Goal: Entertainment & Leisure: Browse casually

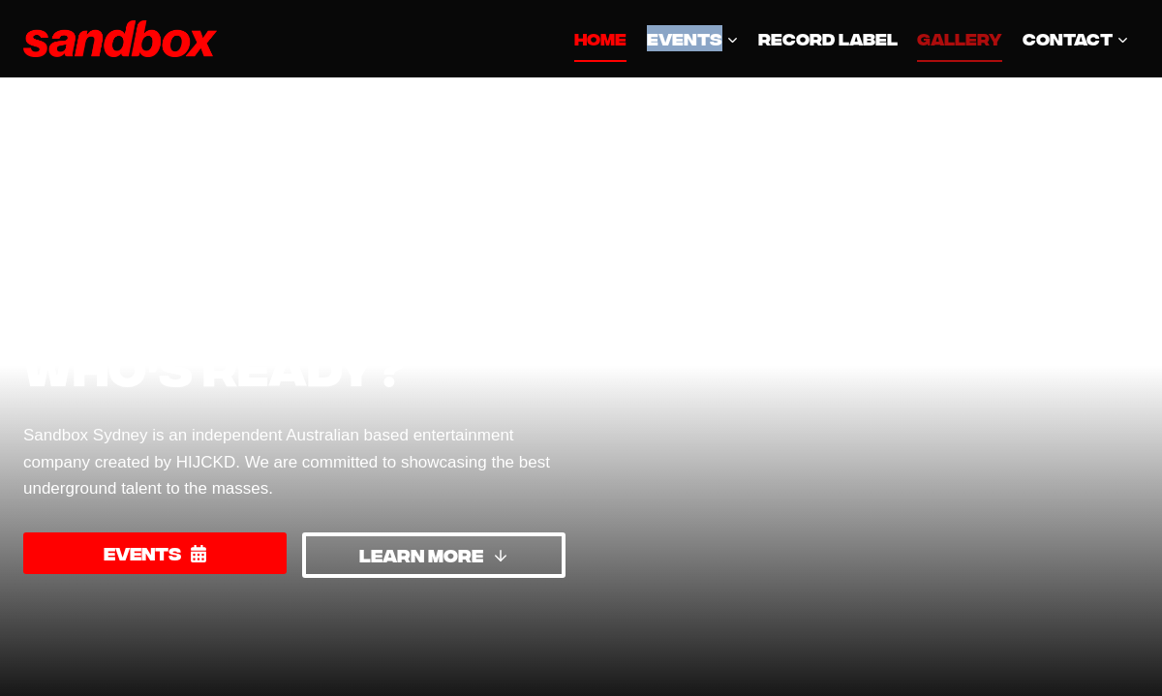
click at [959, 50] on link "GALLERY" at bounding box center [959, 38] width 105 height 46
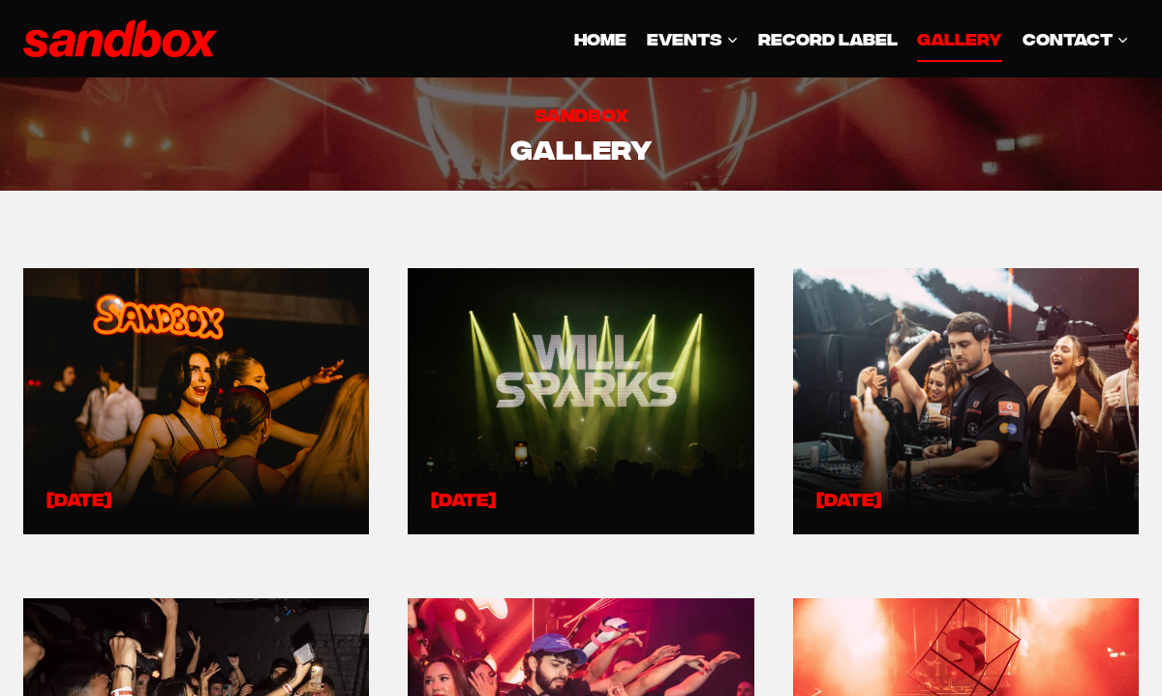
click at [258, 396] on link at bounding box center [195, 401] width 299 height 220
click at [275, 417] on link at bounding box center [195, 401] width 299 height 220
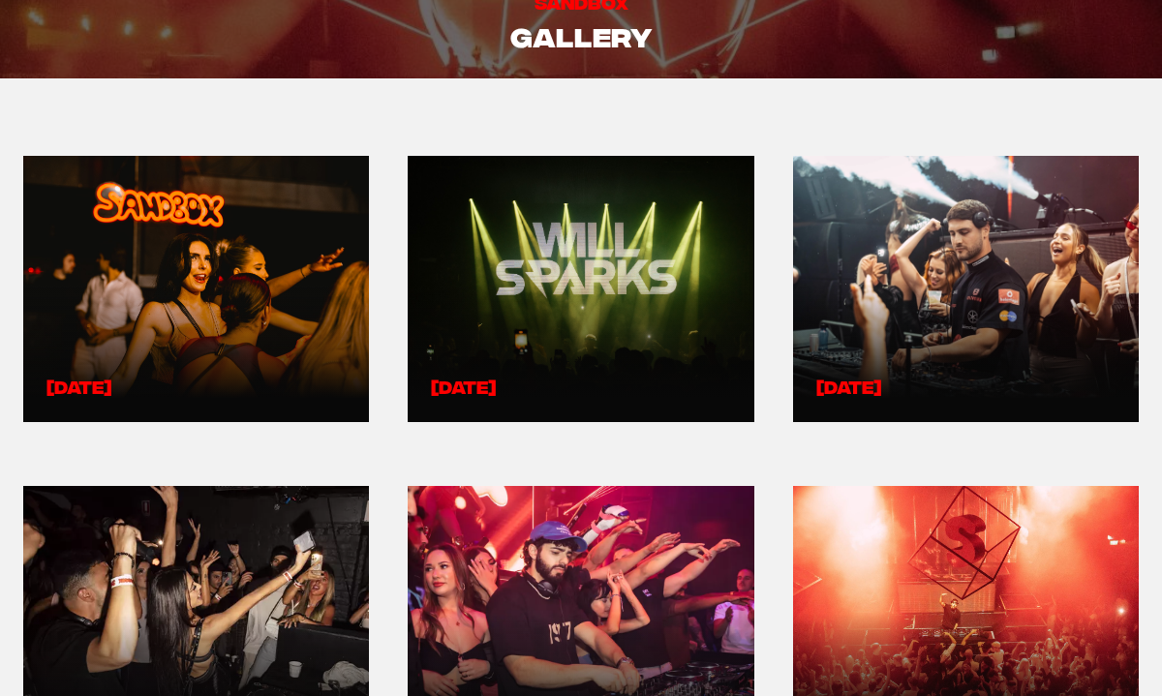
scroll to position [106, 0]
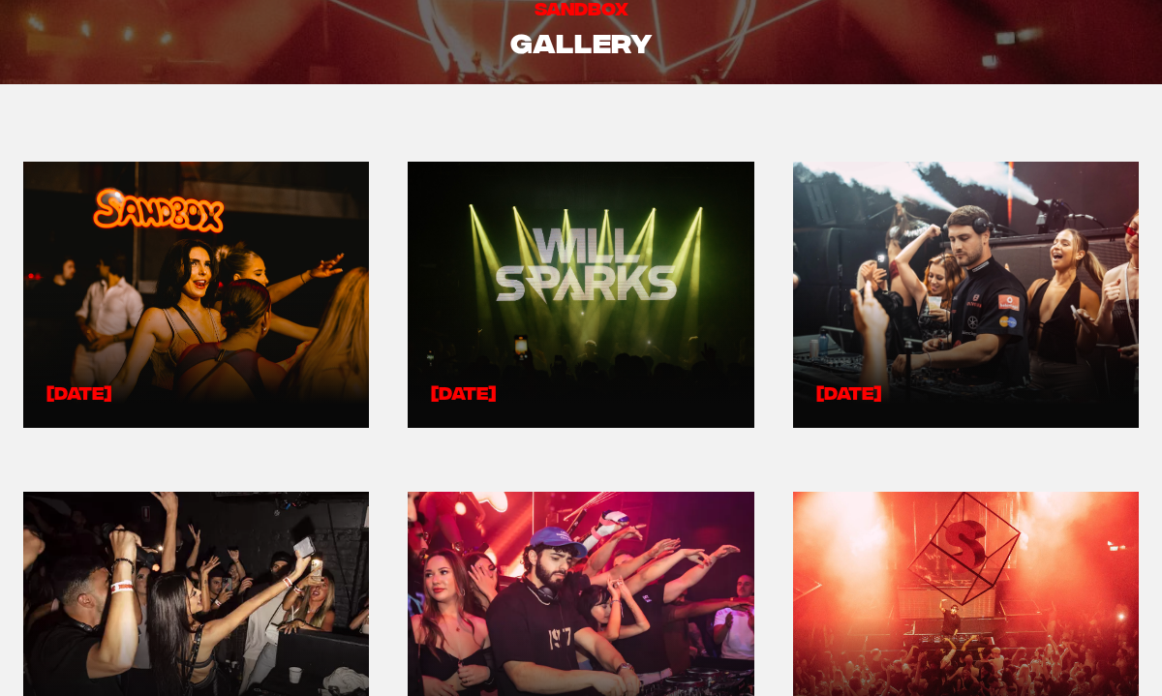
click at [226, 315] on link at bounding box center [195, 295] width 299 height 220
click at [642, 382] on link at bounding box center [580, 295] width 299 height 220
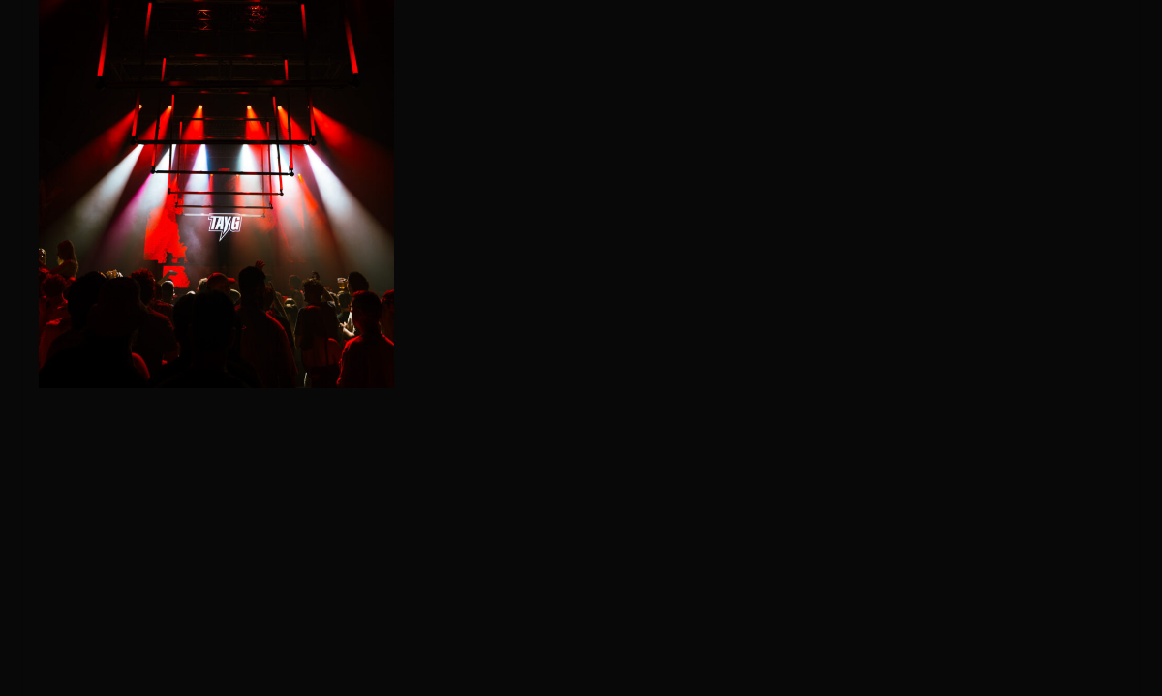
scroll to position [3358, 0]
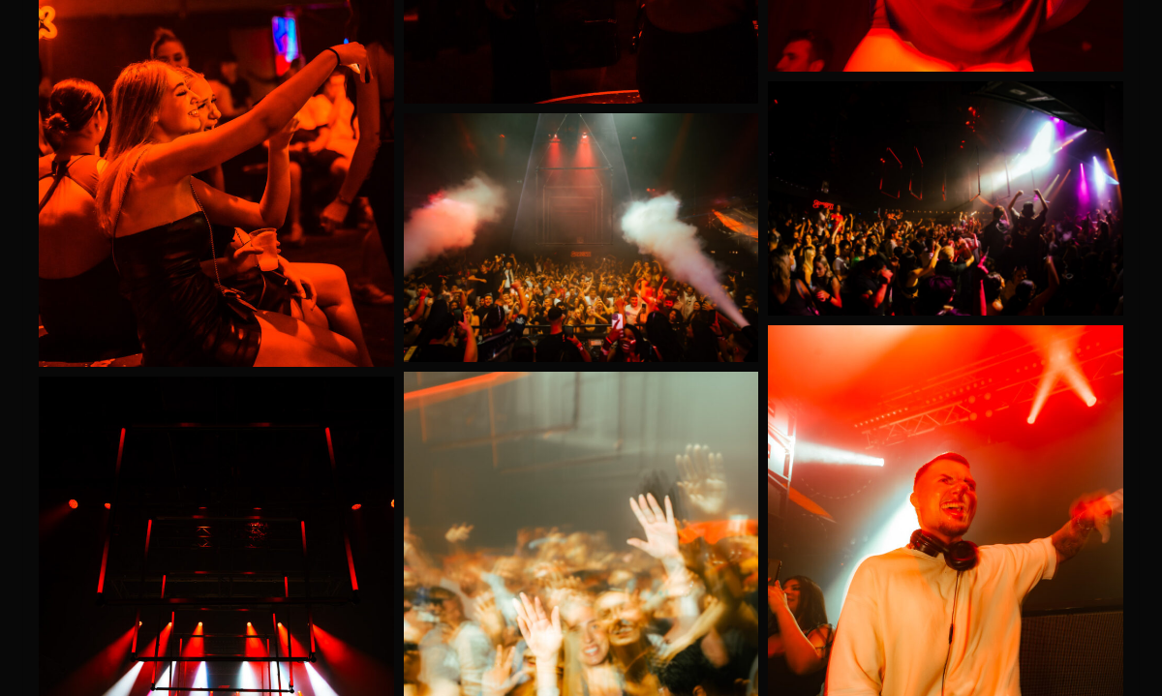
click at [572, 270] on img at bounding box center [581, 237] width 355 height 249
click at [252, 246] on img at bounding box center [216, 101] width 355 height 528
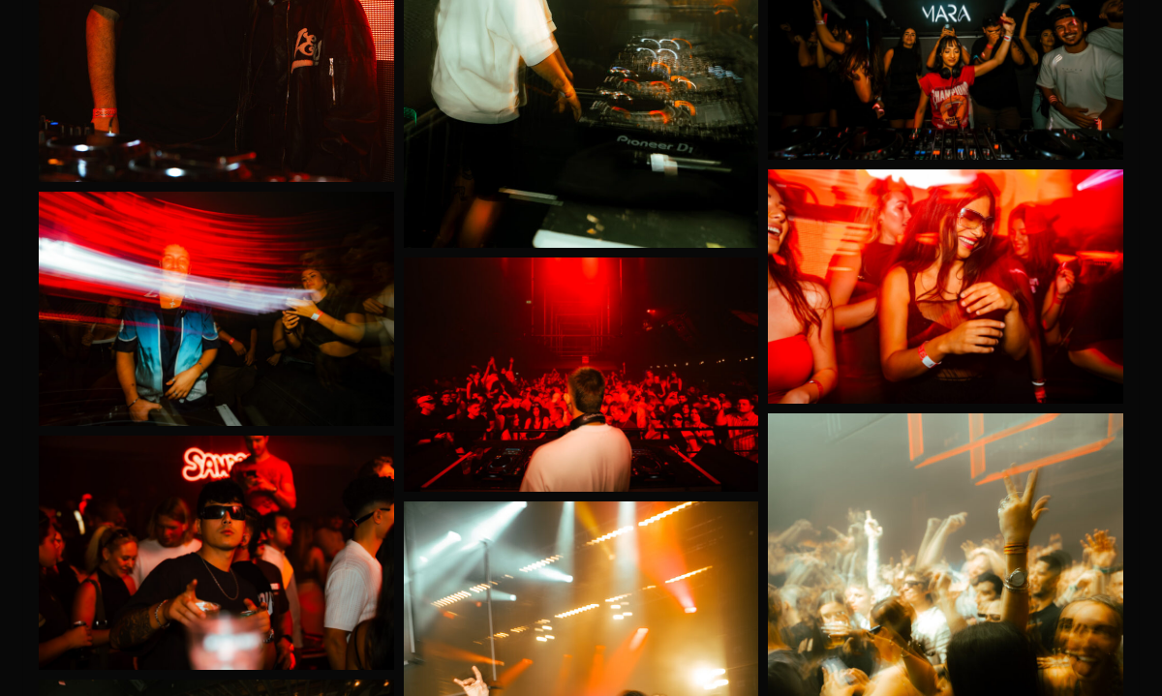
scroll to position [7313, 0]
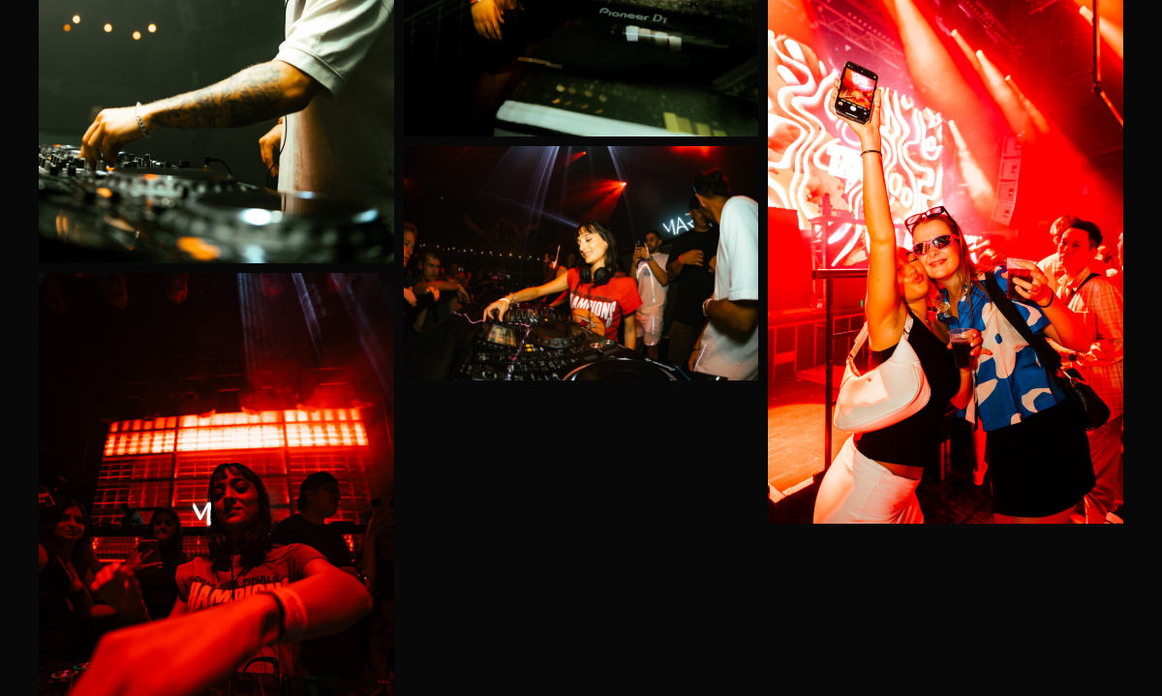
scroll to position [11155, 0]
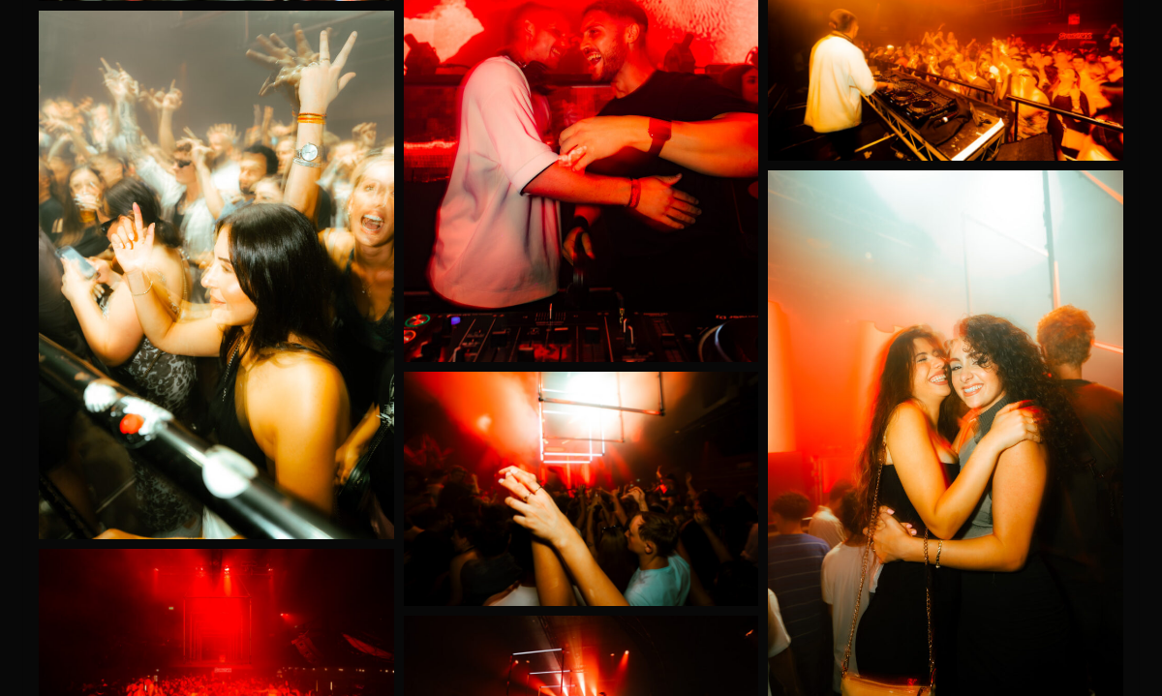
scroll to position [16085, 0]
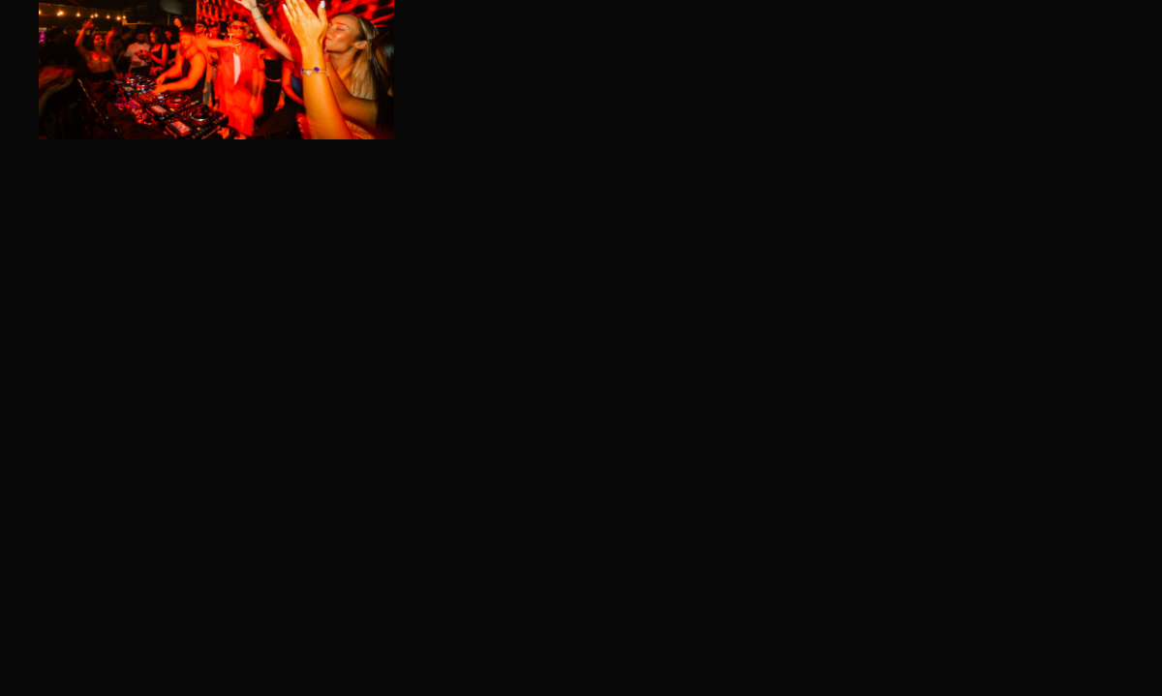
scroll to position [36403, 0]
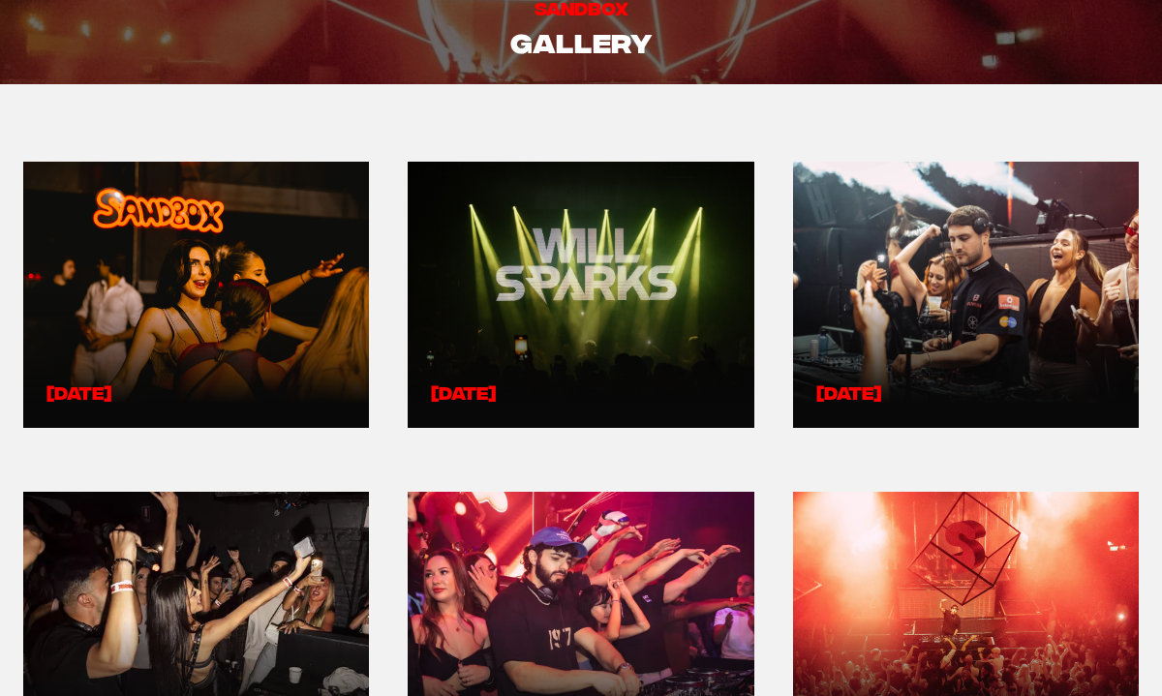
click at [912, 307] on link at bounding box center [965, 295] width 299 height 220
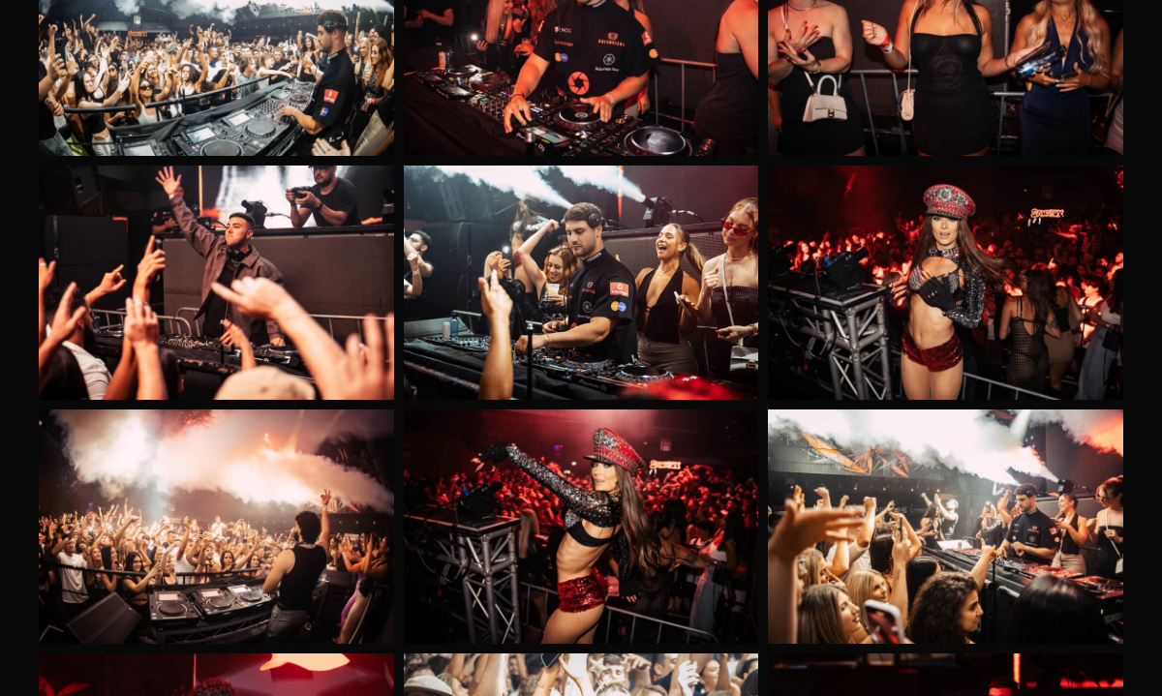
scroll to position [10160, 0]
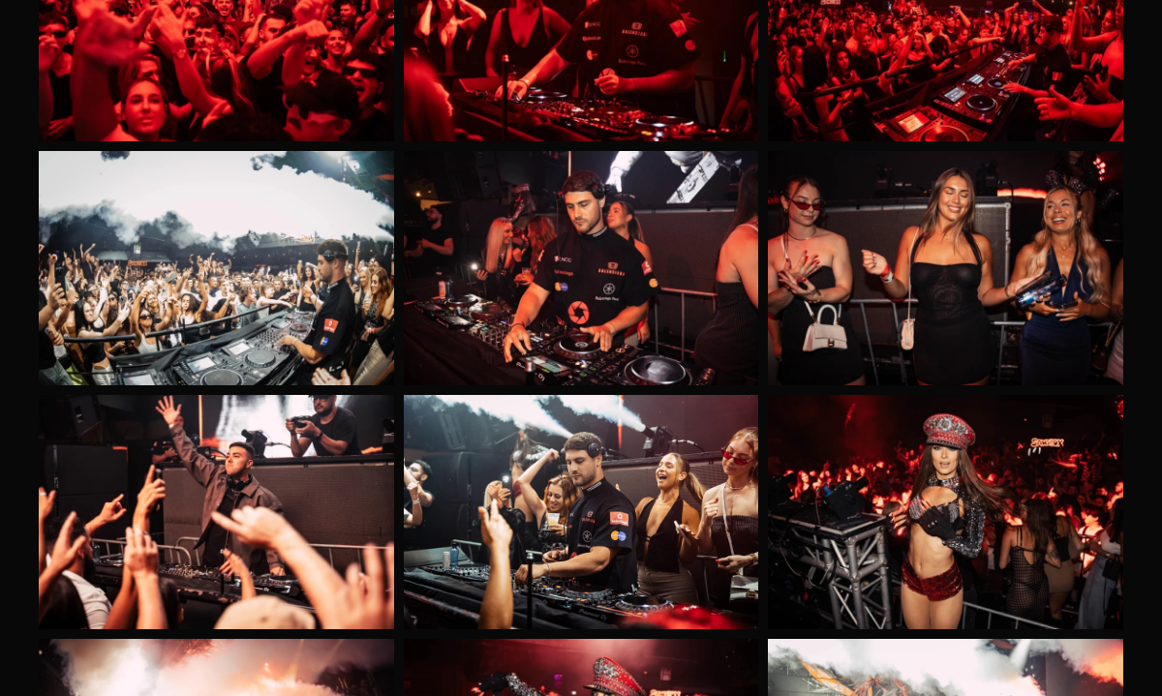
click at [595, 276] on img at bounding box center [581, 268] width 355 height 234
drag, startPoint x: 595, startPoint y: 276, endPoint x: 713, endPoint y: 27, distance: 275.4
